Goal: Task Accomplishment & Management: Use online tool/utility

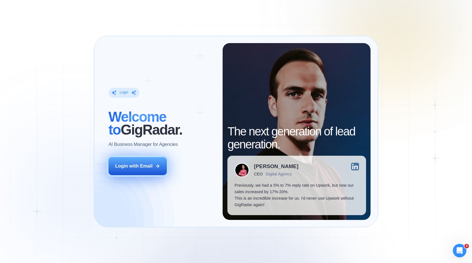
click at [151, 167] on div "Login with Email" at bounding box center [133, 166] width 37 height 6
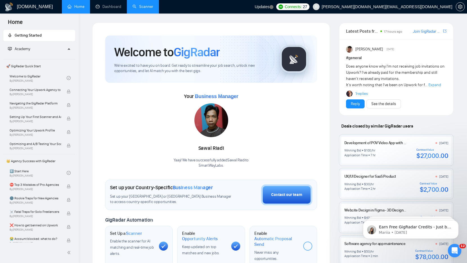
click at [148, 4] on link "Scanner" at bounding box center [143, 6] width 21 height 5
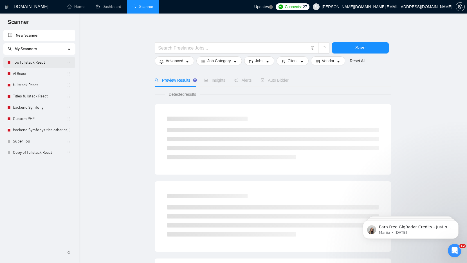
click at [36, 63] on link "Top fullstack React" at bounding box center [40, 62] width 54 height 11
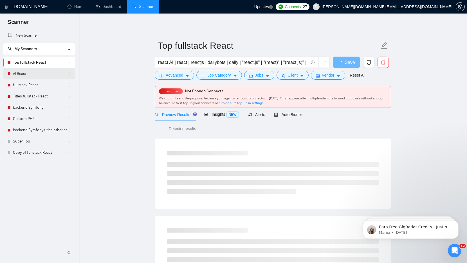
click at [43, 73] on link "AI React" at bounding box center [40, 73] width 54 height 11
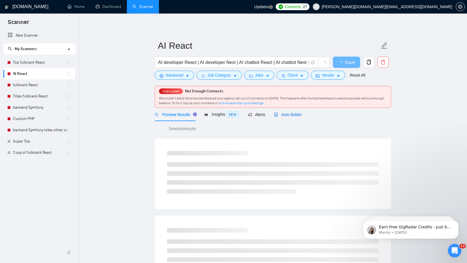
click at [293, 116] on span "Auto Bidder" at bounding box center [288, 114] width 28 height 5
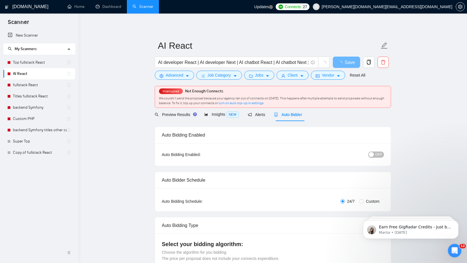
click at [379, 153] on span "OFF" at bounding box center [379, 154] width 7 height 6
click at [349, 63] on span "Save" at bounding box center [347, 62] width 10 height 7
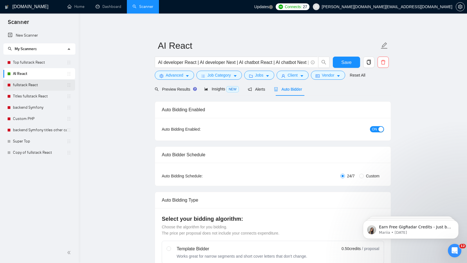
click at [22, 85] on link "fullstack React" at bounding box center [40, 84] width 54 height 11
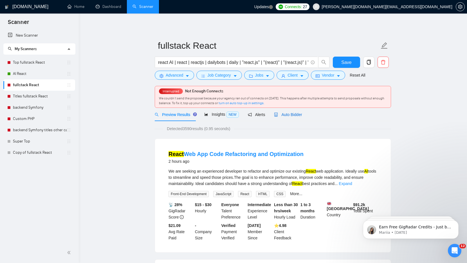
click at [288, 114] on span "Auto Bidder" at bounding box center [288, 114] width 28 height 5
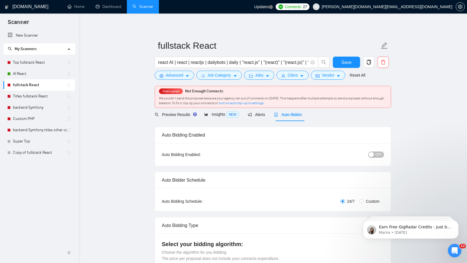
click at [378, 155] on span "OFF" at bounding box center [379, 154] width 7 height 6
click at [346, 62] on span "Save" at bounding box center [347, 62] width 10 height 7
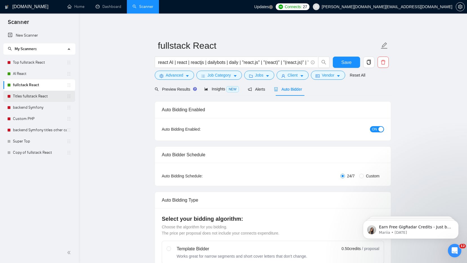
click at [24, 94] on link "Titles fullstack React" at bounding box center [40, 96] width 54 height 11
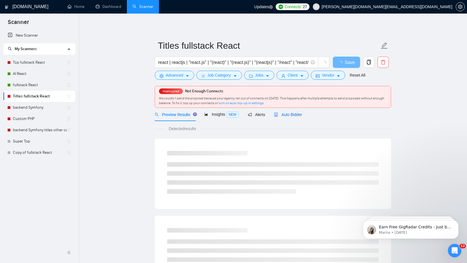
click at [292, 115] on span "Auto Bidder" at bounding box center [288, 114] width 28 height 5
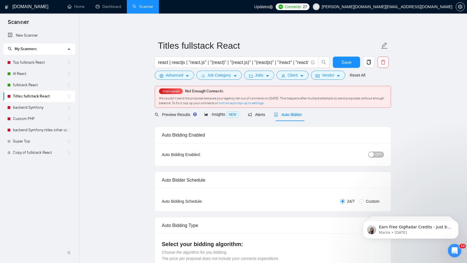
click at [378, 153] on span "OFF" at bounding box center [379, 154] width 7 height 6
drag, startPoint x: 347, startPoint y: 61, endPoint x: 344, endPoint y: 62, distance: 3.1
click at [347, 61] on span "Save" at bounding box center [347, 62] width 10 height 7
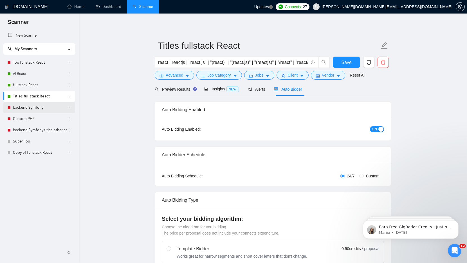
click at [34, 109] on link "backend Symfony" at bounding box center [40, 107] width 54 height 11
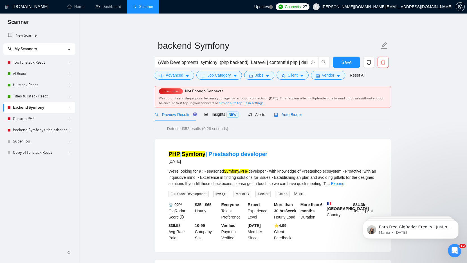
click at [295, 115] on span "Auto Bidder" at bounding box center [288, 114] width 28 height 5
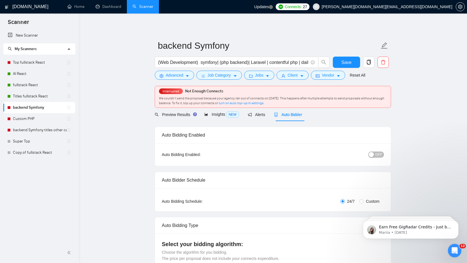
checkbox input "true"
click at [379, 154] on span "OFF" at bounding box center [379, 154] width 7 height 6
click at [345, 61] on span "Save" at bounding box center [347, 62] width 10 height 7
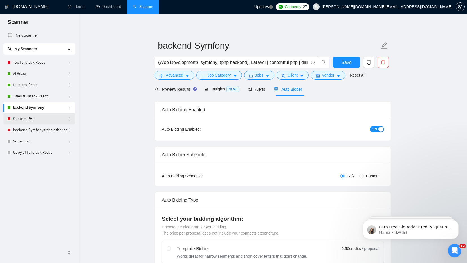
click at [27, 119] on link "Custom PHP" at bounding box center [40, 118] width 54 height 11
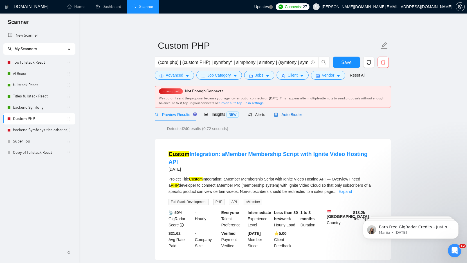
click at [301, 115] on span "Auto Bidder" at bounding box center [288, 114] width 28 height 5
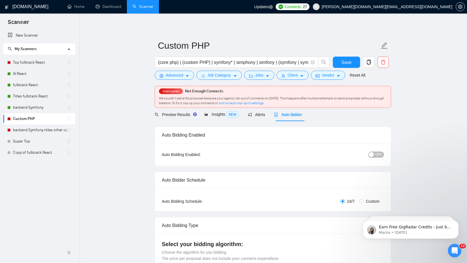
click at [380, 153] on span "OFF" at bounding box center [379, 154] width 7 height 6
click at [350, 64] on span "Save" at bounding box center [347, 62] width 10 height 7
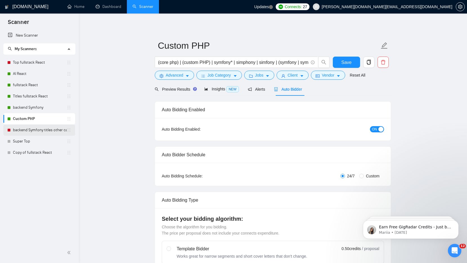
click at [46, 129] on link "backend Symfony titles other categories" at bounding box center [40, 129] width 54 height 11
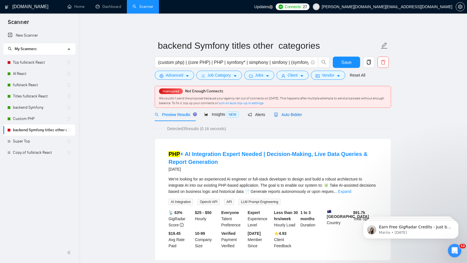
click at [291, 113] on span "Auto Bidder" at bounding box center [288, 114] width 28 height 5
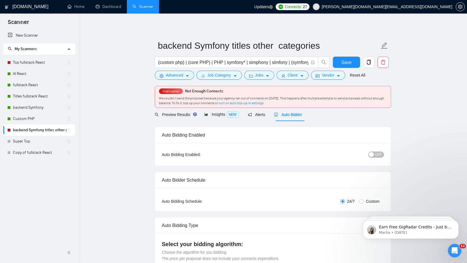
click at [380, 155] on span "OFF" at bounding box center [379, 154] width 7 height 6
click at [352, 63] on button "Save" at bounding box center [346, 62] width 27 height 11
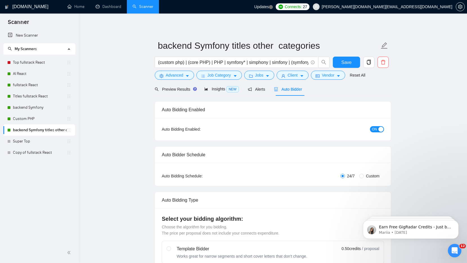
click at [23, 61] on link "Top fullstack React" at bounding box center [40, 62] width 54 height 11
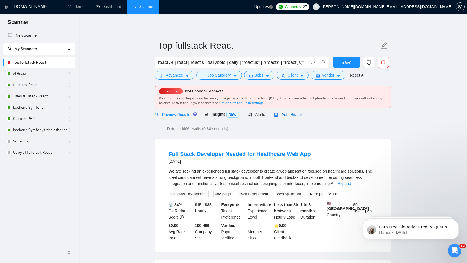
drag, startPoint x: 291, startPoint y: 113, endPoint x: 295, endPoint y: 113, distance: 3.7
click at [291, 113] on span "Auto Bidder" at bounding box center [288, 114] width 28 height 5
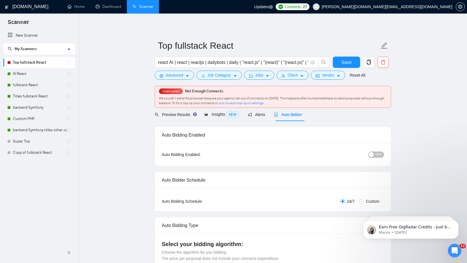
click at [380, 151] on div "OFF" at bounding box center [347, 154] width 74 height 6
click at [383, 153] on button "OFF" at bounding box center [377, 154] width 16 height 6
click at [346, 61] on span "Save" at bounding box center [347, 62] width 10 height 7
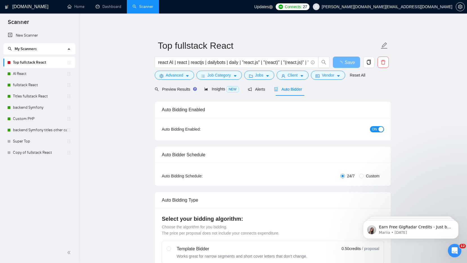
click at [114, 7] on link "Dashboard" at bounding box center [109, 6] width 26 height 5
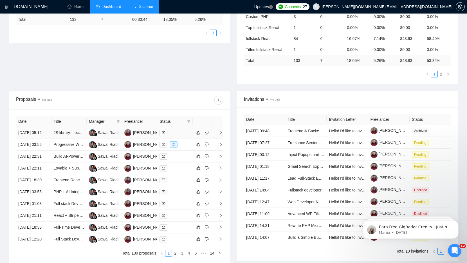
scroll to position [136, 0]
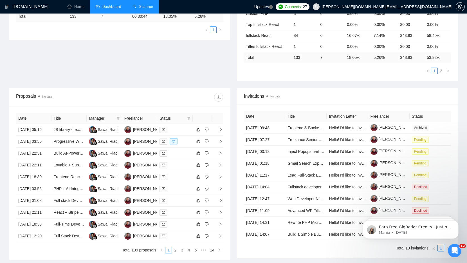
click at [99, 59] on div "Proposal Sending Stats No data By manager By Freelancer Name Proposals Replies …" at bounding box center [234, 25] width 456 height 124
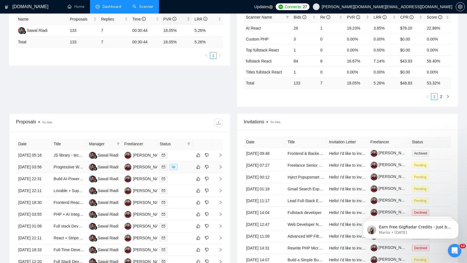
scroll to position [0, 0]
